Goal: Check status: Check status

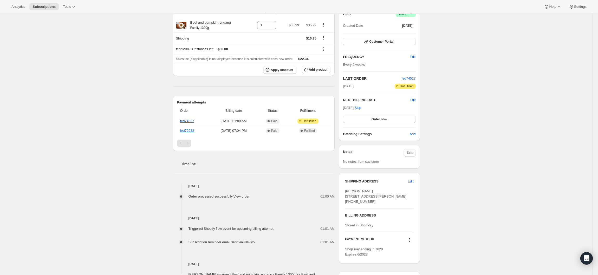
scroll to position [156, 0]
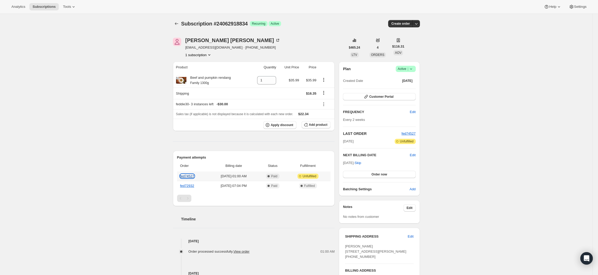
click at [188, 177] on link "fed74527" at bounding box center [187, 176] width 14 height 4
